Goal: Transaction & Acquisition: Subscribe to service/newsletter

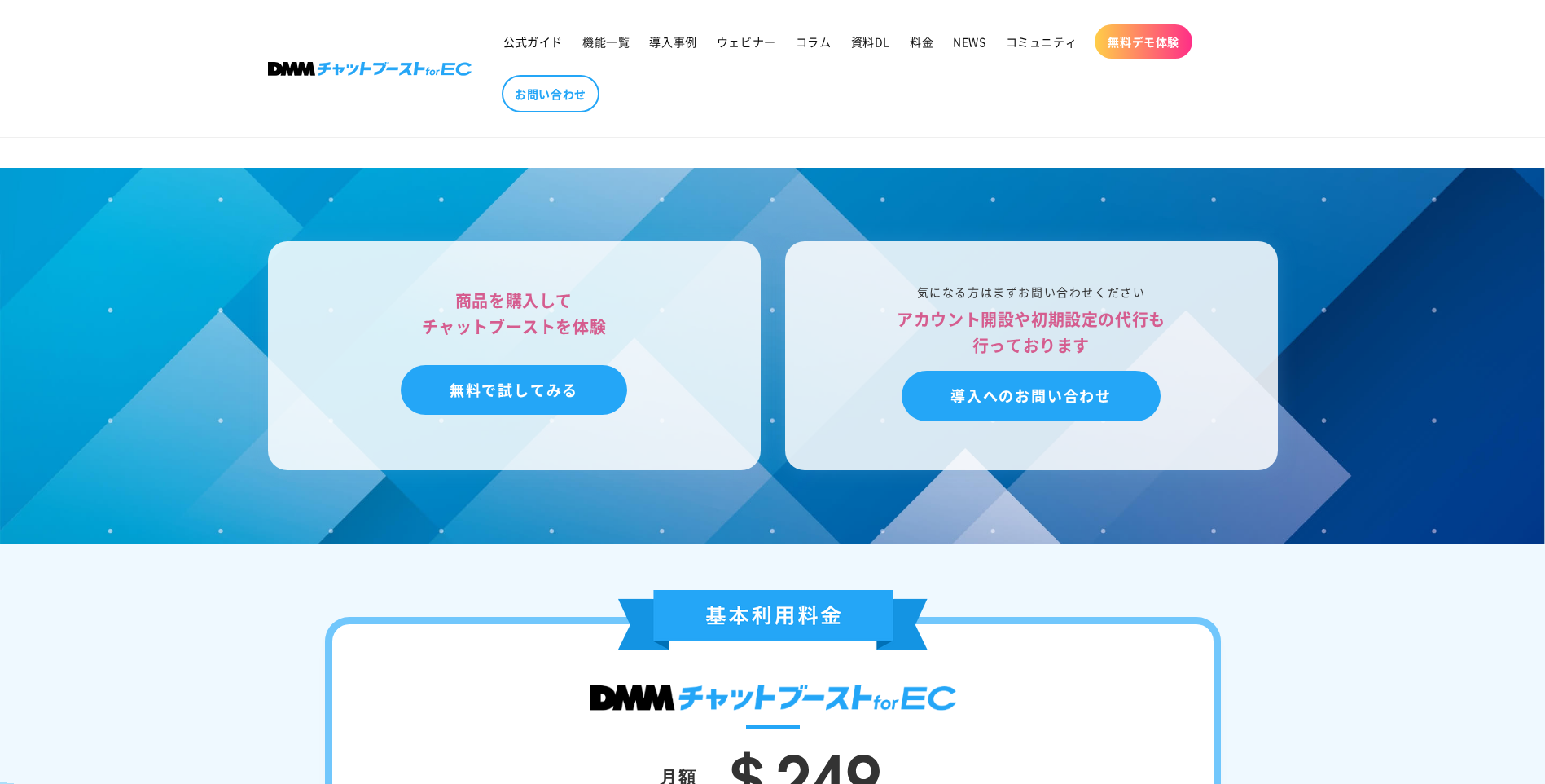
scroll to position [4969, 0]
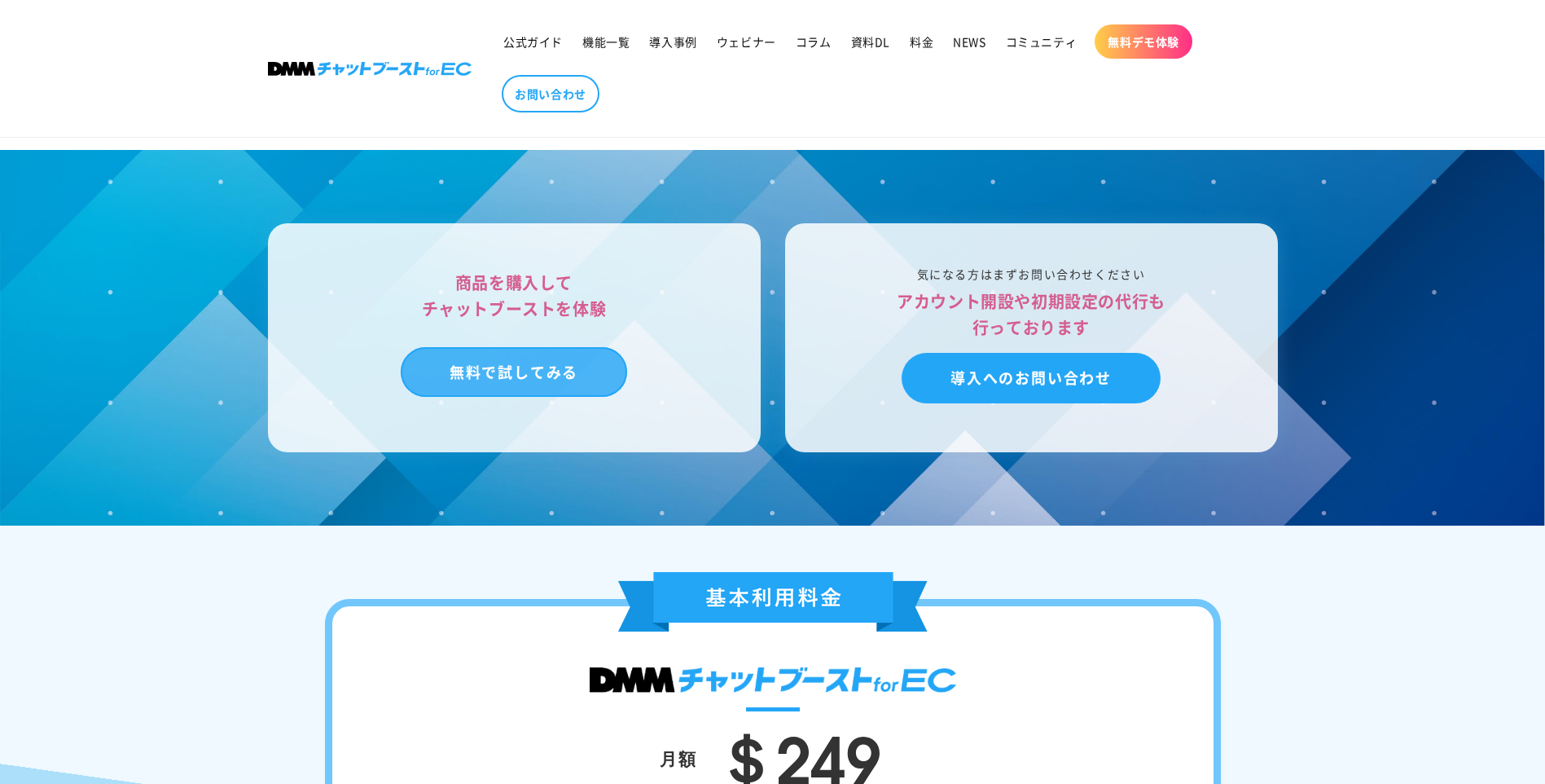
click at [563, 398] on link "無料で試してみる" at bounding box center [513, 372] width 226 height 50
